Goal: Unclear: Browse casually

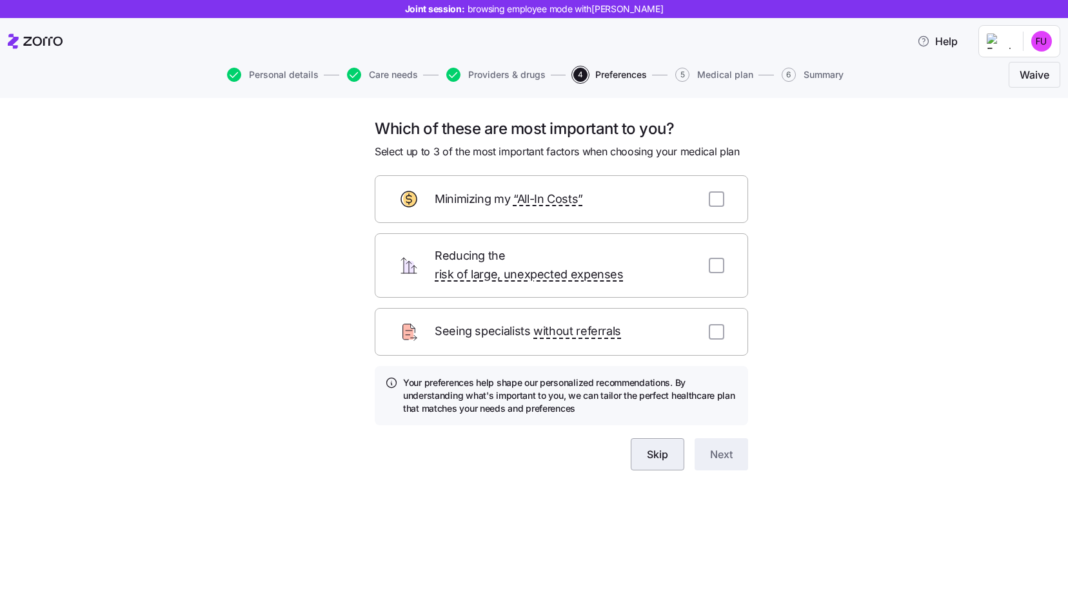
click at [676, 439] on button "Skip" at bounding box center [658, 455] width 54 height 32
